Goal: Task Accomplishment & Management: Manage account settings

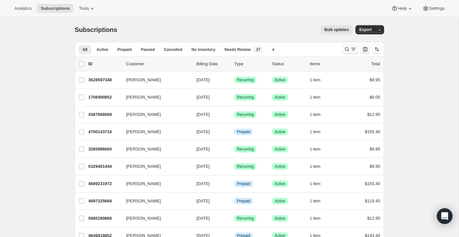
click at [345, 48] on icon "Search and filter results" at bounding box center [347, 49] width 7 height 7
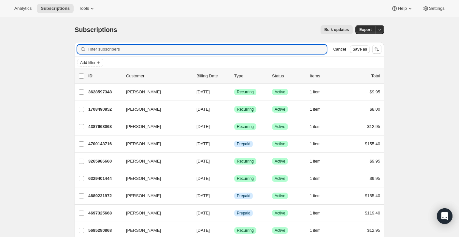
paste input "[EMAIL_ADDRESS][DOMAIN_NAME]"
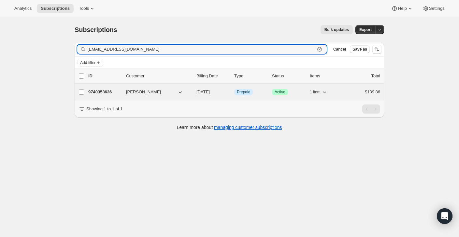
type input "[EMAIL_ADDRESS][DOMAIN_NAME]"
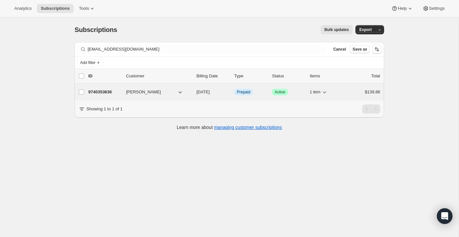
click at [347, 88] on div "9740353636 [PERSON_NAME] [DATE] Info Prepaid Success Active 1 item $139.86" at bounding box center [234, 91] width 292 height 9
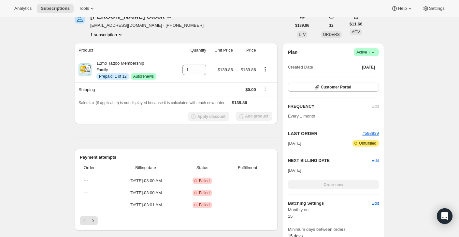
scroll to position [57, 0]
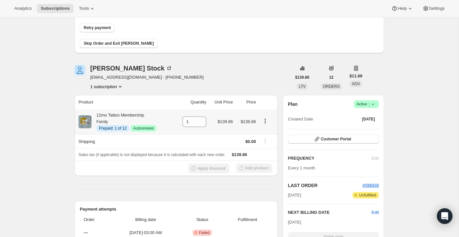
click at [265, 122] on icon "Product actions" at bounding box center [265, 121] width 7 height 7
click at [264, 133] on span "Disable Autorenew" at bounding box center [264, 133] width 35 height 5
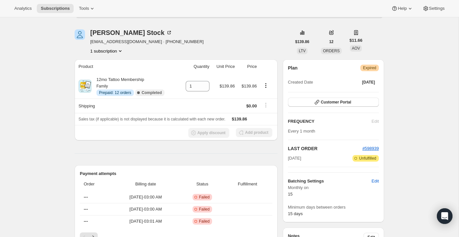
scroll to position [0, 0]
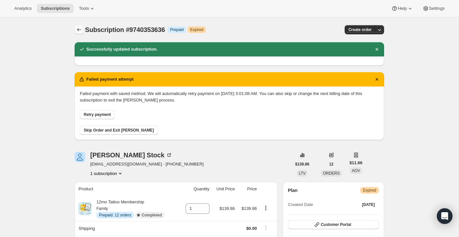
click at [81, 32] on icon "Subscriptions" at bounding box center [79, 29] width 7 height 7
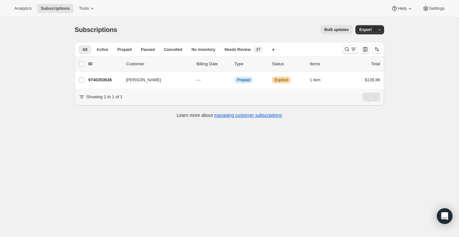
click at [349, 49] on icon "Search and filter results" at bounding box center [347, 49] width 7 height 7
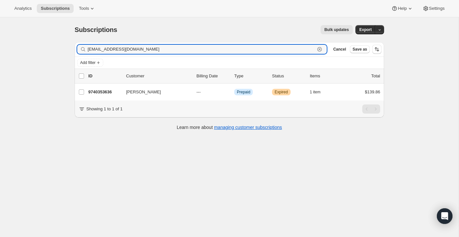
click at [318, 48] on icon "button" at bounding box center [319, 49] width 5 height 5
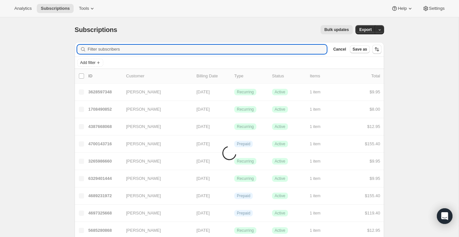
paste input "[EMAIL_ADDRESS][DOMAIN_NAME]"
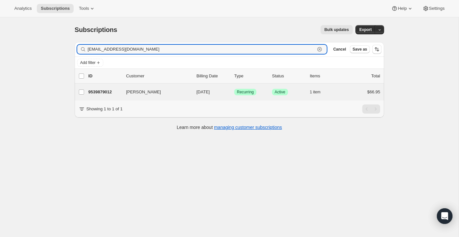
type input "[EMAIL_ADDRESS][DOMAIN_NAME]"
click at [348, 97] on div "[PERSON_NAME] 9539879012 [PERSON_NAME] [DATE] Success Recurring Success Active …" at bounding box center [229, 91] width 309 height 17
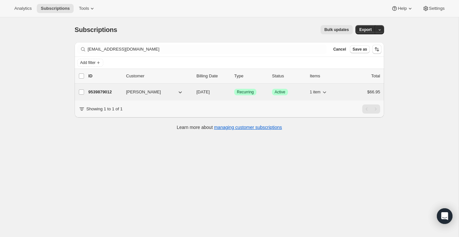
click at [347, 94] on div "9539879012 [PERSON_NAME] [DATE] Success Recurring Success Active 1 item $66.95" at bounding box center [234, 91] width 292 height 9
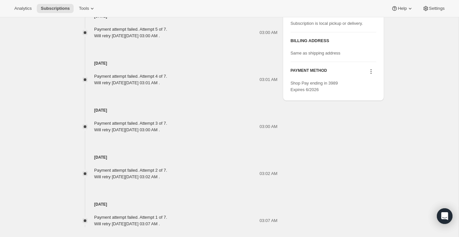
scroll to position [389, 0]
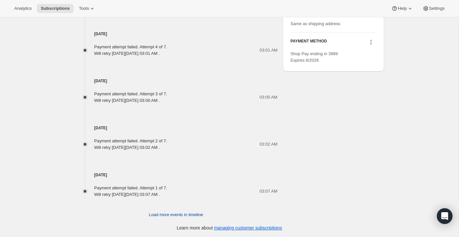
click at [180, 214] on span "Load more events in timeline" at bounding box center [176, 214] width 54 height 7
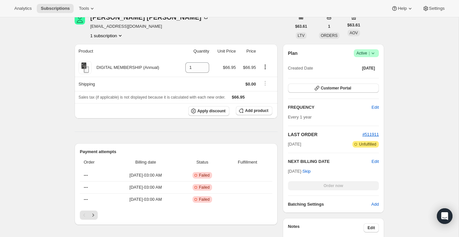
scroll to position [0, 0]
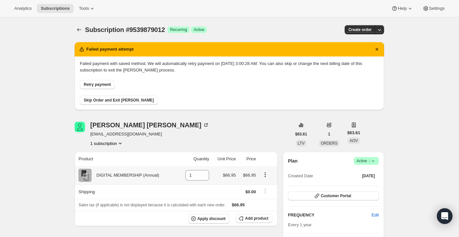
click at [266, 174] on icon "Product actions" at bounding box center [265, 174] width 7 height 7
click at [263, 134] on div "[PERSON_NAME] [EMAIL_ADDRESS][DOMAIN_NAME] 1 subscription" at bounding box center [183, 134] width 217 height 25
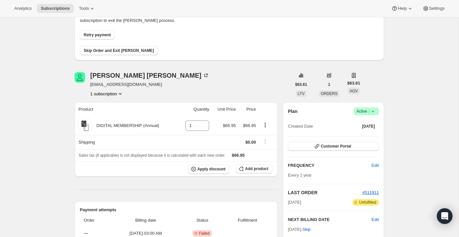
scroll to position [50, 0]
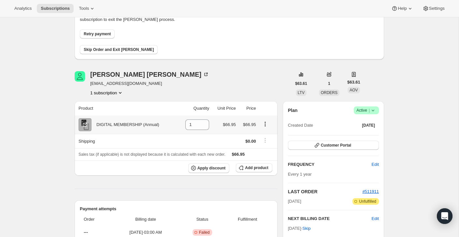
click at [265, 124] on icon "Product actions" at bounding box center [265, 124] width 7 height 7
click at [278, 75] on div "[PERSON_NAME] [EMAIL_ADDRESS][DOMAIN_NAME] 1 subscription" at bounding box center [183, 83] width 217 height 25
click at [367, 111] on span "Active |" at bounding box center [366, 110] width 20 height 7
click at [366, 133] on span "Cancel subscription" at bounding box center [364, 134] width 37 height 5
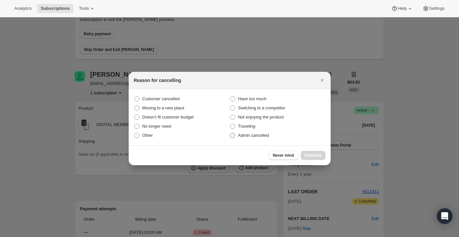
click at [287, 136] on label "Admin cancelled" at bounding box center [278, 135] width 96 height 9
click at [230, 133] on input "Admin cancelled" at bounding box center [230, 133] width 0 height 0
radio input "true"
click at [311, 151] on button "Continue" at bounding box center [313, 155] width 25 height 9
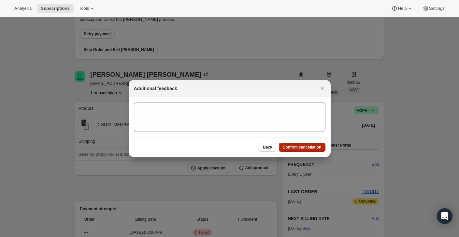
click at [311, 146] on span "Confirm cancellation" at bounding box center [302, 146] width 39 height 5
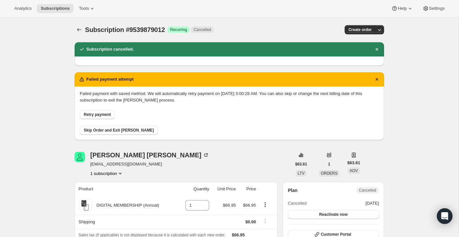
click at [76, 25] on div "Subscription #9539879012. This page is ready Subscription #9539879012 Success R…" at bounding box center [229, 29] width 309 height 25
click at [81, 28] on icon "Subscriptions" at bounding box center [79, 29] width 7 height 7
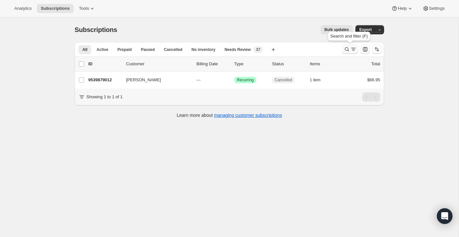
click at [351, 48] on icon "Search and filter results" at bounding box center [353, 49] width 7 height 7
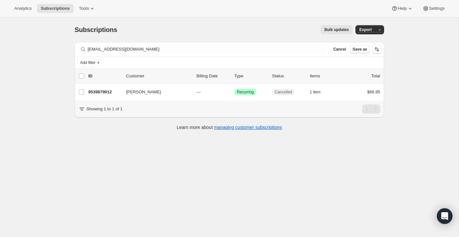
click at [290, 44] on div "Filter subscribers [EMAIL_ADDRESS][DOMAIN_NAME] Clear Cancel Save as" at bounding box center [229, 49] width 309 height 14
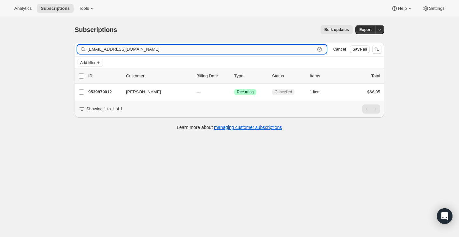
click at [288, 48] on input "[EMAIL_ADDRESS][DOMAIN_NAME]" at bounding box center [201, 49] width 227 height 9
paste input "[EMAIL_ADDRESS]"
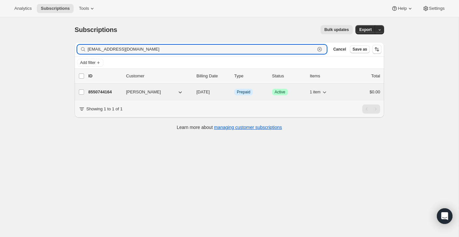
type input "[EMAIL_ADDRESS][DOMAIN_NAME]"
click at [348, 90] on div "$0.00" at bounding box center [364, 92] width 33 height 7
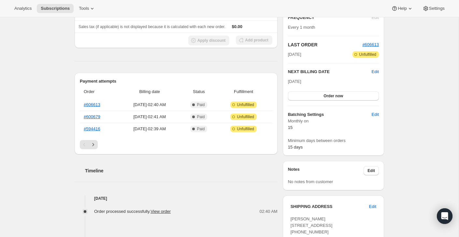
scroll to position [124, 0]
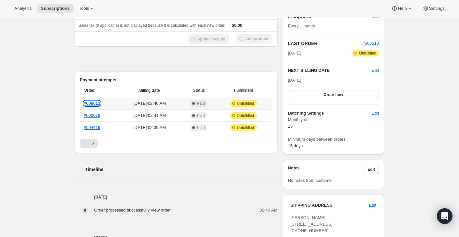
click at [91, 104] on link "#606613" at bounding box center [92, 103] width 17 height 5
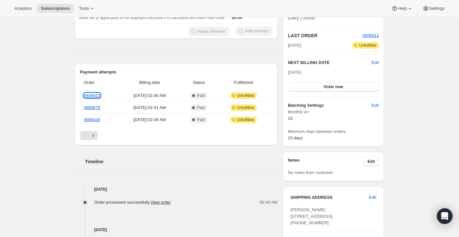
scroll to position [139, 0]
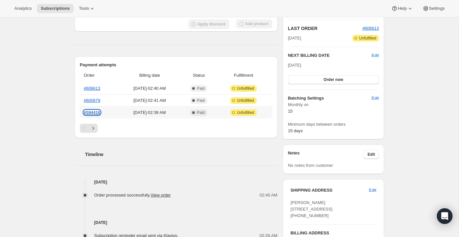
click at [93, 111] on link "#594416" at bounding box center [92, 112] width 17 height 5
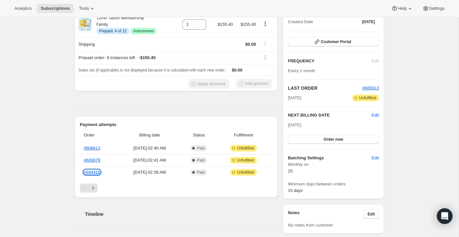
scroll to position [0, 0]
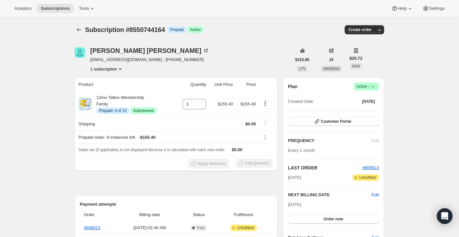
click at [363, 84] on span "Active |" at bounding box center [366, 86] width 20 height 7
click at [359, 112] on span "Cancel subscription" at bounding box center [364, 110] width 37 height 5
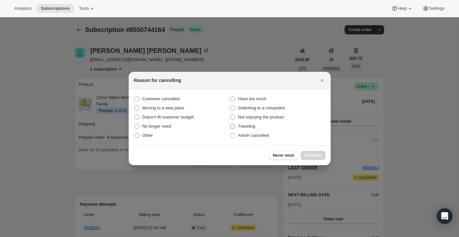
click at [248, 129] on span "Traveling" at bounding box center [246, 126] width 17 height 7
click at [230, 124] on input "Traveling" at bounding box center [230, 123] width 0 height 0
radio input "true"
click at [249, 135] on span "Admin cancelled" at bounding box center [253, 135] width 31 height 5
click at [230, 133] on input "Admin cancelled" at bounding box center [230, 133] width 0 height 0
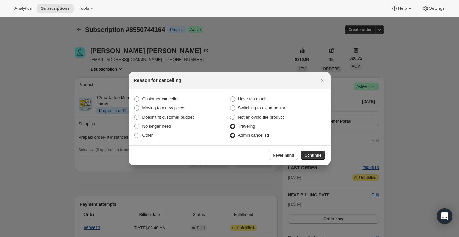
radio input "true"
radio input "false"
click at [317, 153] on span "Continue" at bounding box center [313, 154] width 17 height 5
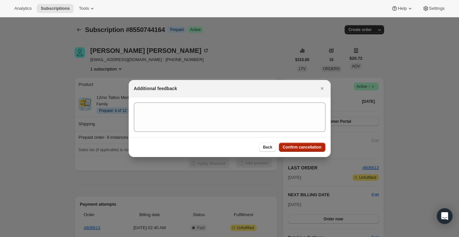
click at [317, 148] on span "Confirm cancellation" at bounding box center [302, 146] width 39 height 5
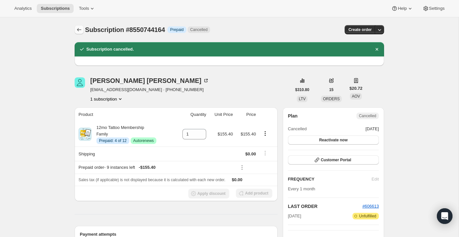
click at [78, 32] on icon "Subscriptions" at bounding box center [79, 29] width 7 height 7
